Goal: Task Accomplishment & Management: Manage account settings

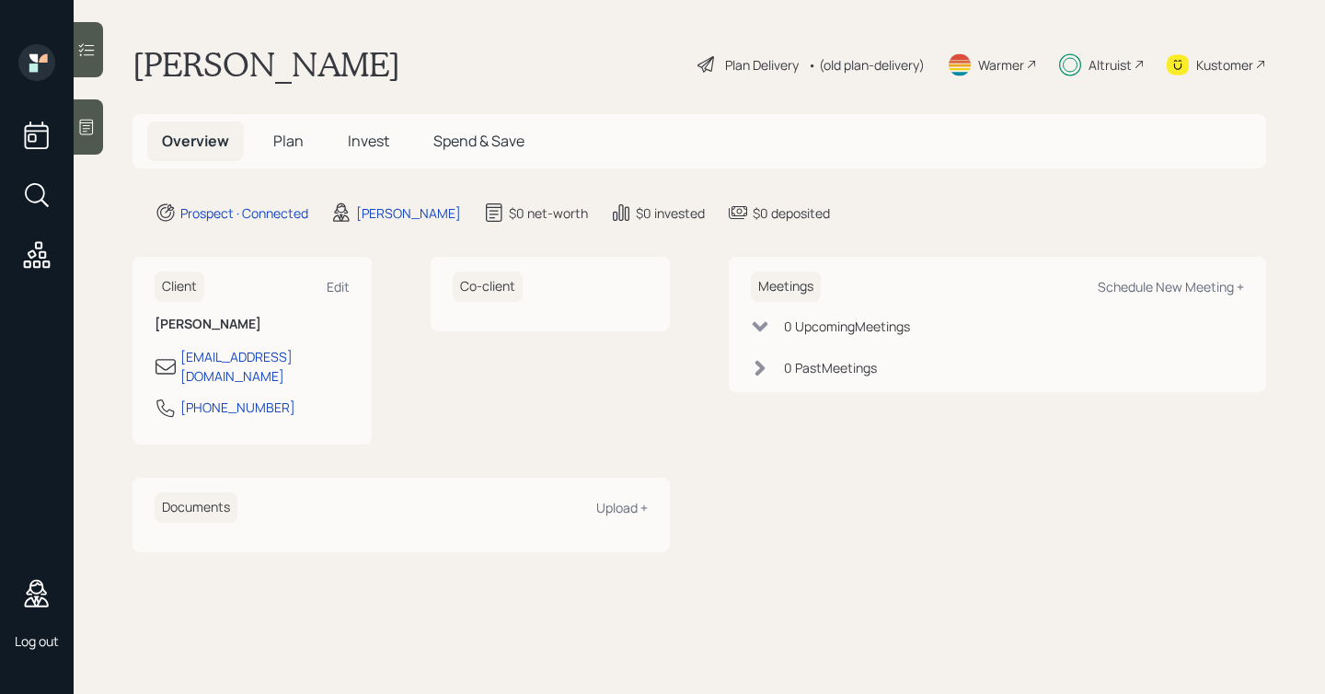
click at [279, 141] on span "Plan" at bounding box center [288, 141] width 30 height 20
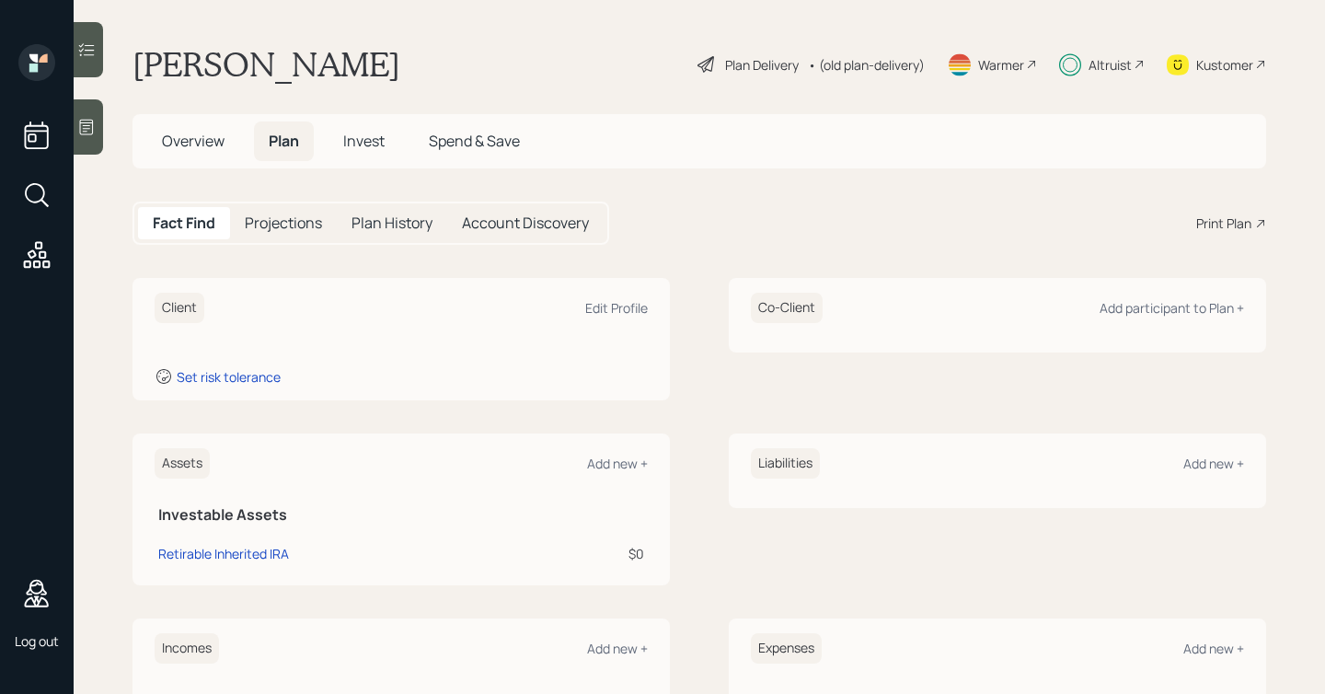
click at [392, 149] on h5 "Invest" at bounding box center [364, 141] width 71 height 40
